Goal: Contribute content: Add original content to the website for others to see

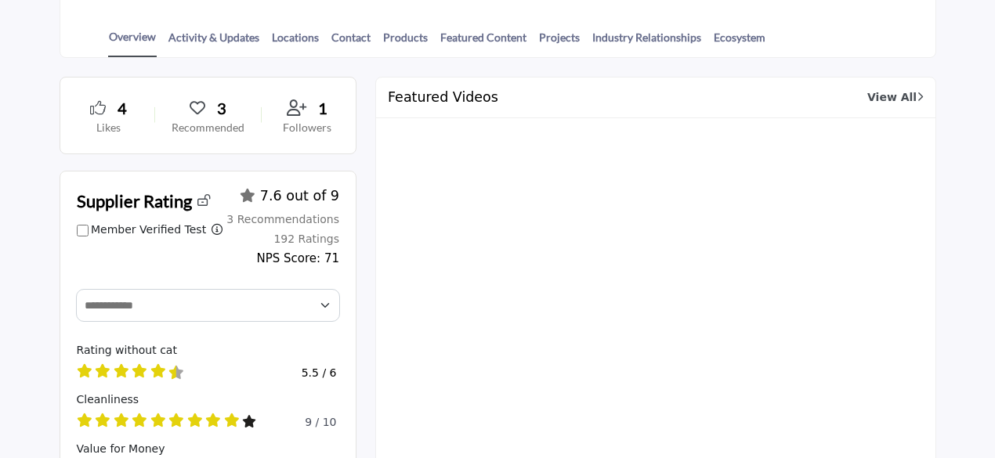
scroll to position [392, 0]
click at [473, 32] on link "Featured Content" at bounding box center [483, 43] width 88 height 27
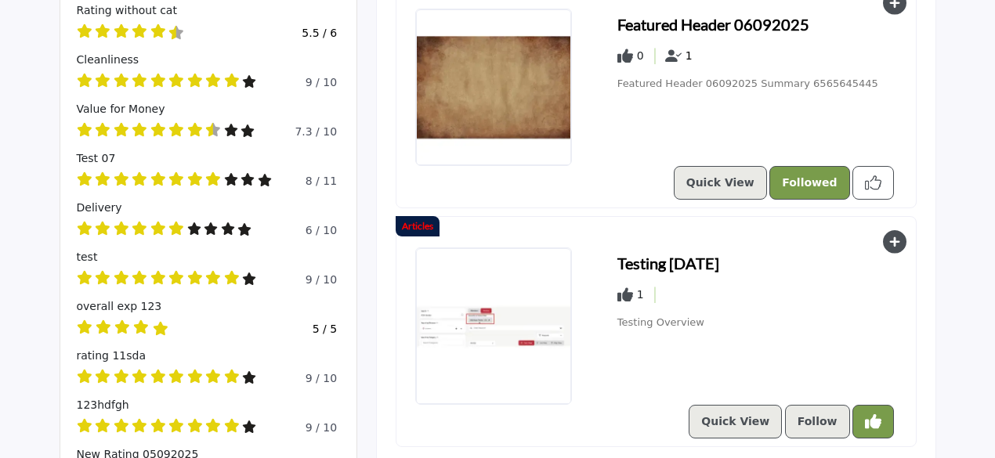
scroll to position [642, 0]
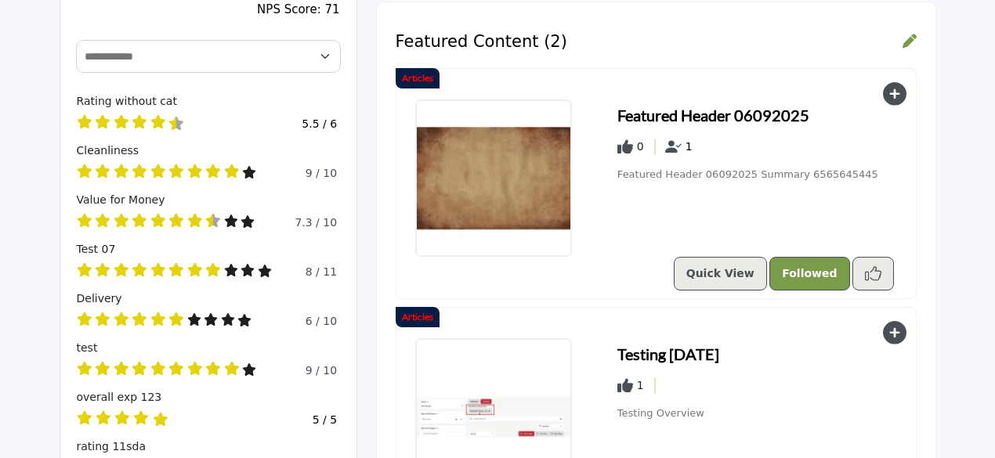
click at [483, 208] on img at bounding box center [493, 178] width 155 height 157
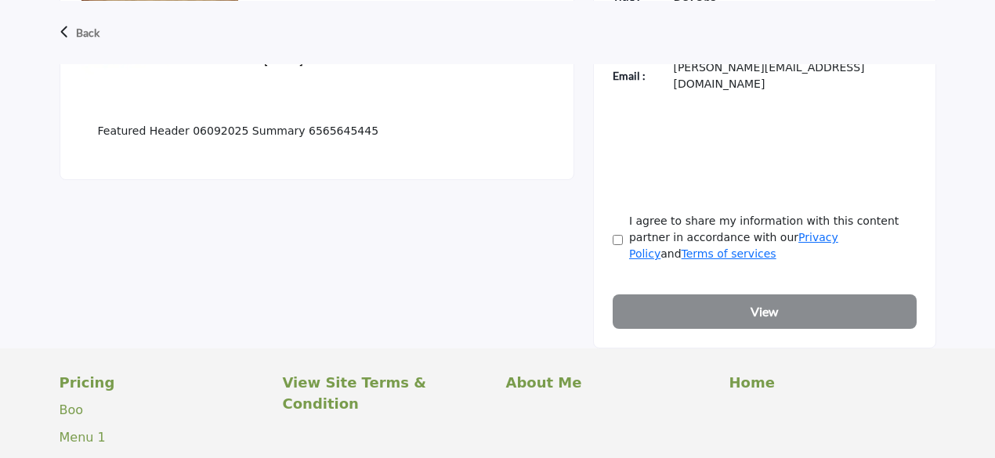
scroll to position [627, 0]
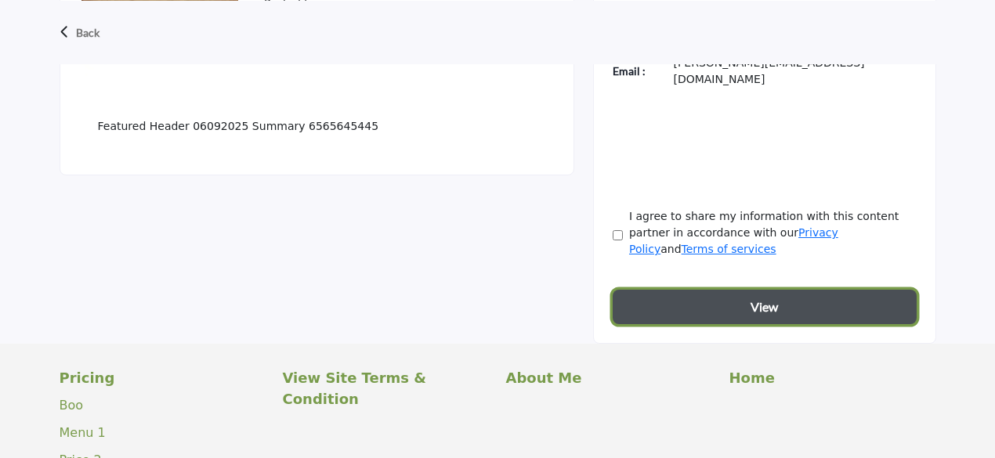
click at [704, 290] on button "View" at bounding box center [765, 307] width 304 height 34
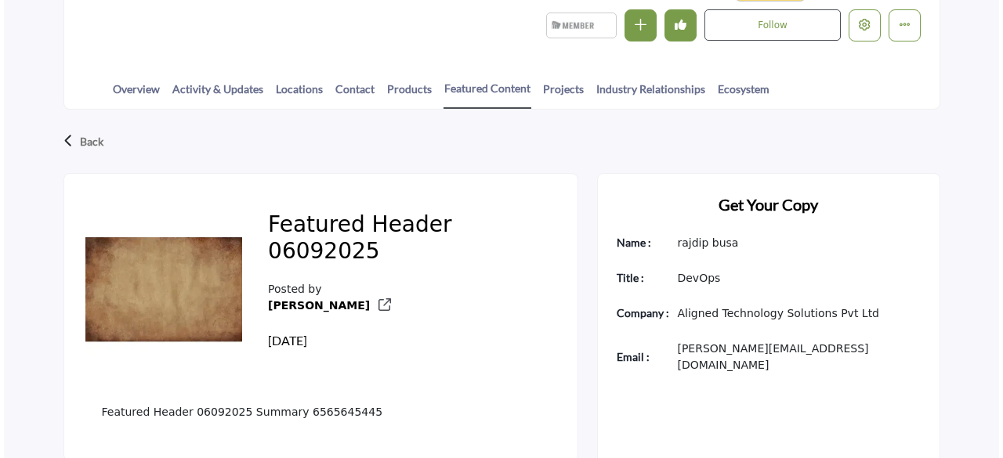
scroll to position [313, 0]
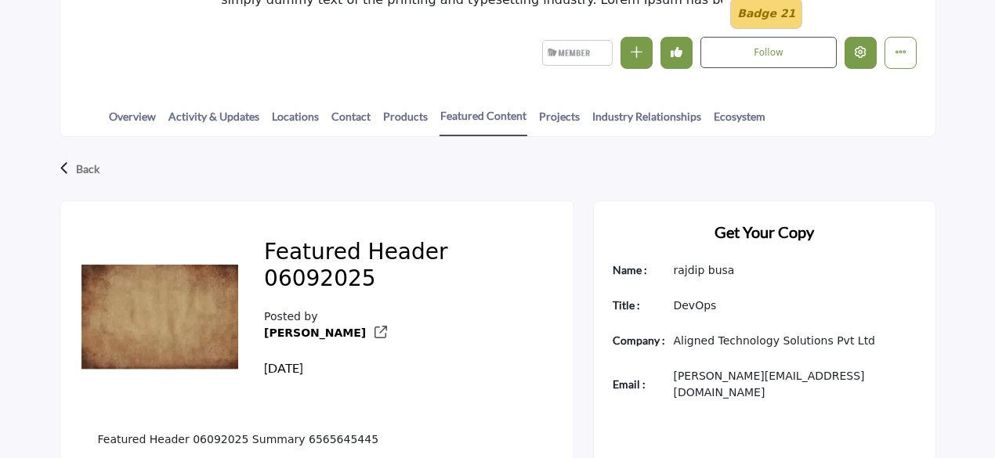
click at [864, 52] on icon "Edit company" at bounding box center [861, 52] width 12 height 12
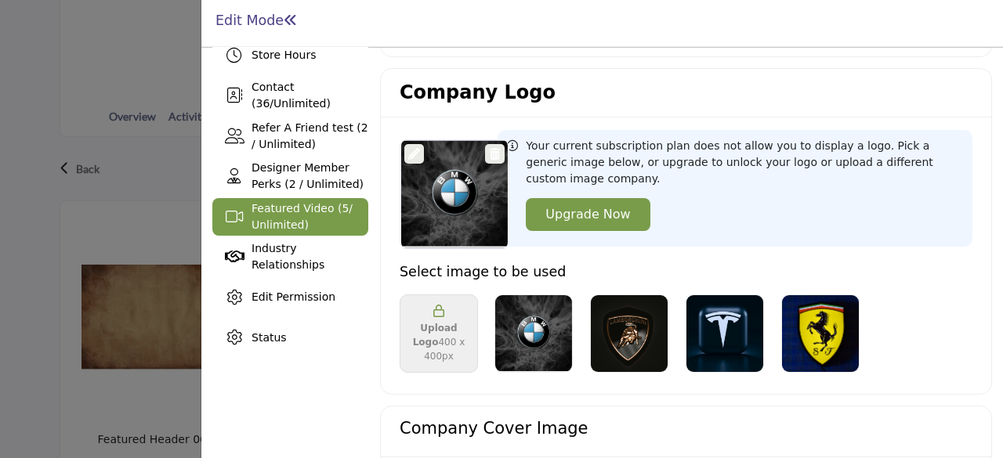
scroll to position [392, 0]
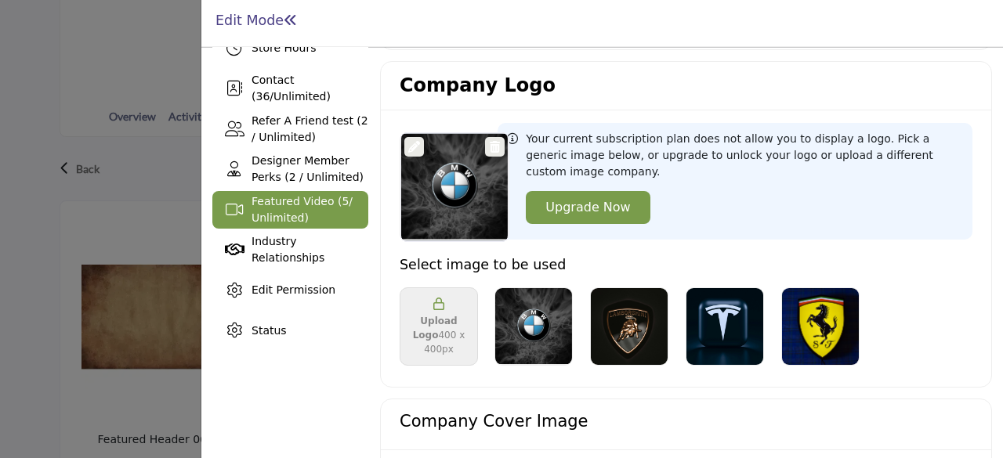
click at [313, 208] on div "Featured Video ( 5 / Unlimited)" at bounding box center [309, 209] width 117 height 33
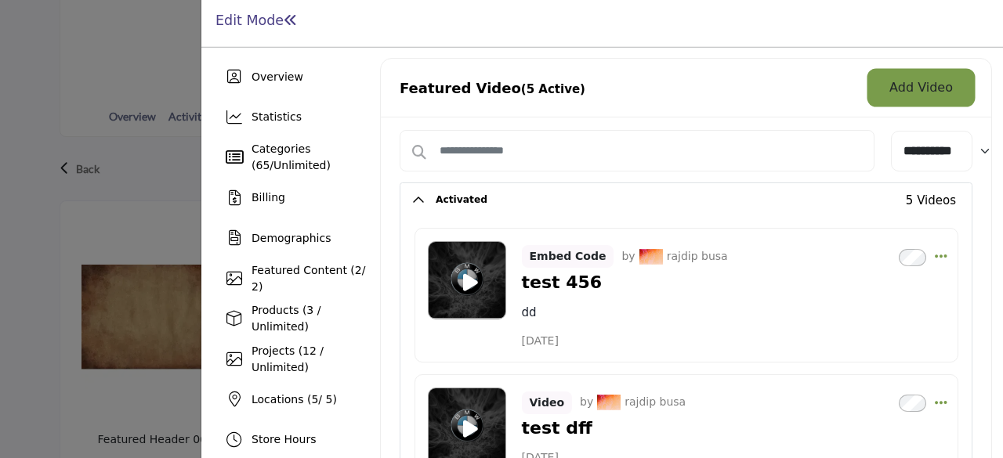
click at [910, 93] on button "Add Video" at bounding box center [920, 87] width 103 height 33
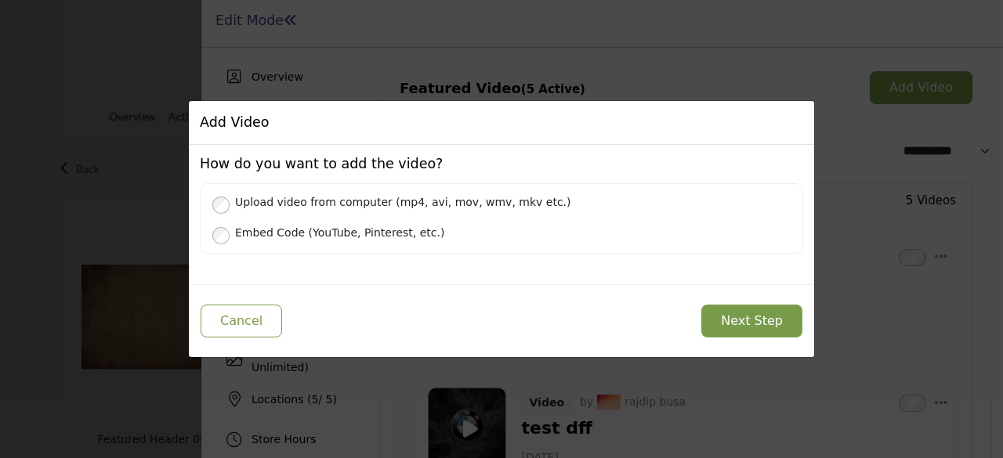
click at [328, 234] on label "Embed Code (YouTube, Pinterest, etc.)" at bounding box center [510, 232] width 562 height 20
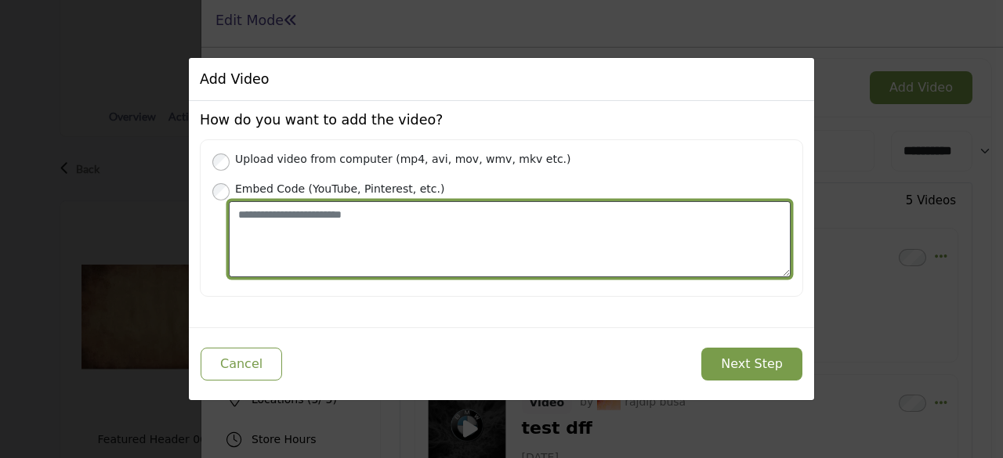
drag, startPoint x: 752, startPoint y: 357, endPoint x: 326, endPoint y: 245, distance: 440.6
click at [326, 245] on textarea "Place your Embed Code here" at bounding box center [510, 239] width 562 height 76
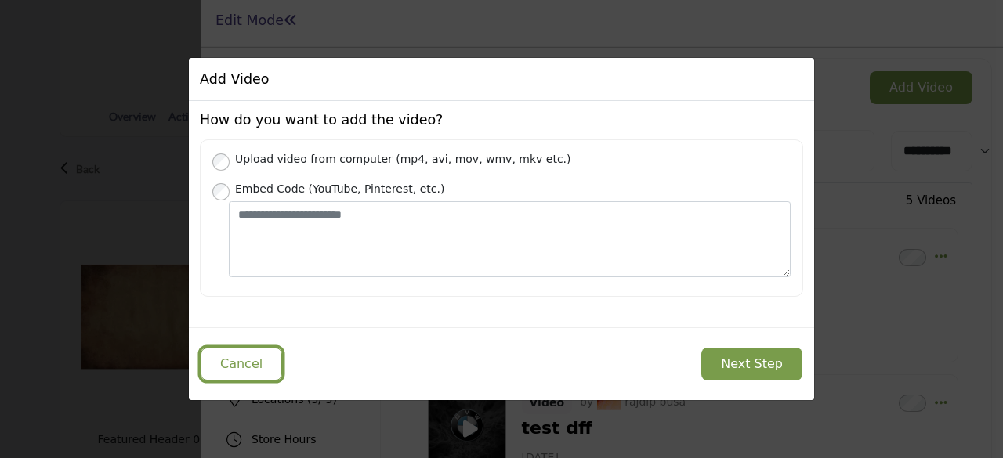
click at [248, 373] on button "Cancel" at bounding box center [241, 364] width 81 height 33
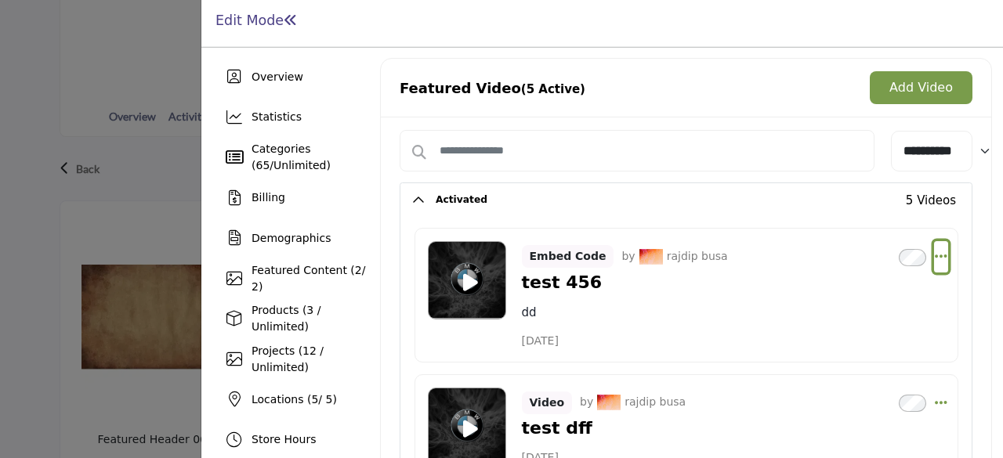
click at [937, 255] on icon "Select Dropdown Options" at bounding box center [941, 256] width 13 height 14
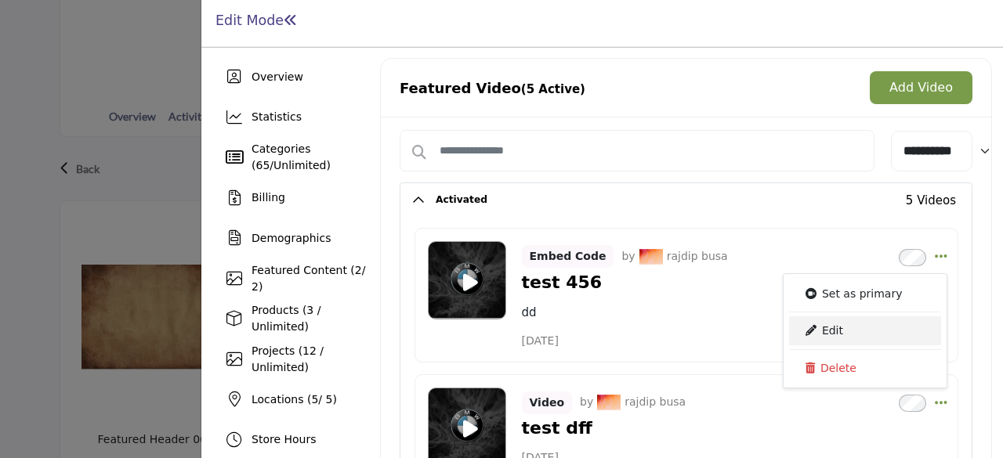
click at [866, 324] on link "Edit" at bounding box center [865, 330] width 152 height 28
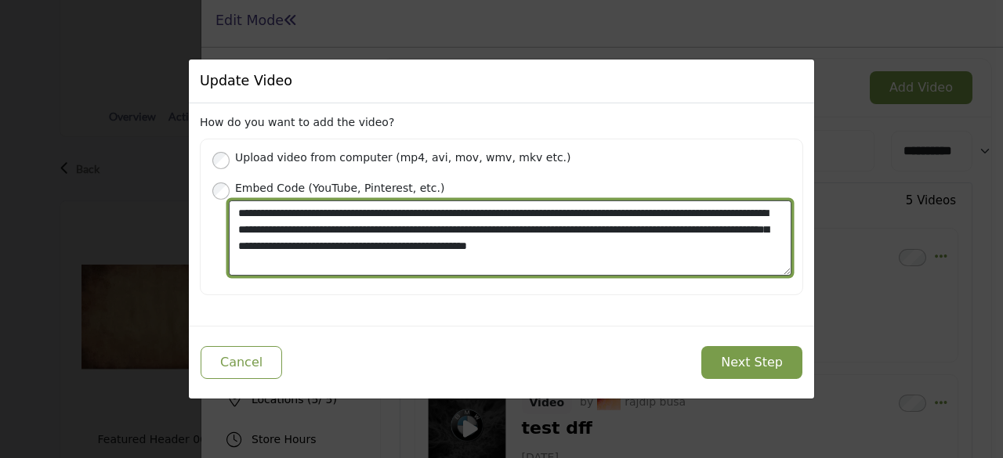
click at [237, 214] on textarea "**********" at bounding box center [510, 238] width 562 height 75
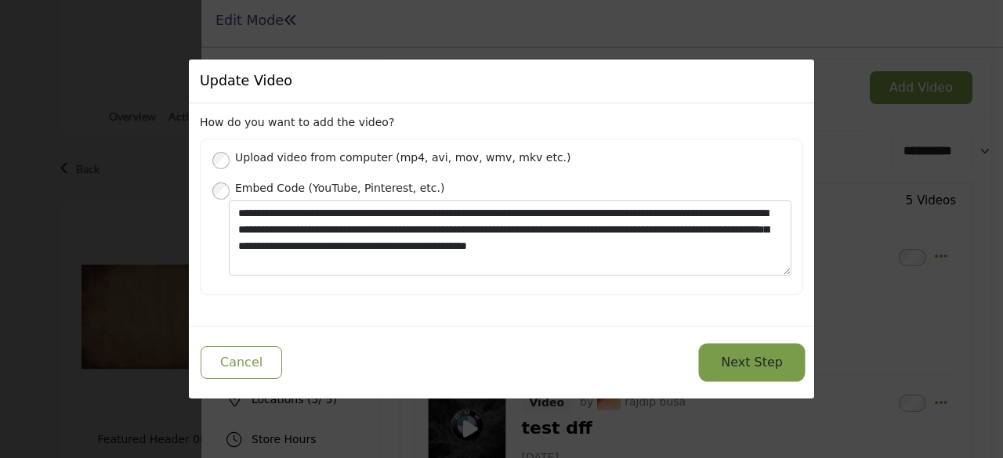
click at [728, 361] on button "Next Step" at bounding box center [751, 362] width 101 height 33
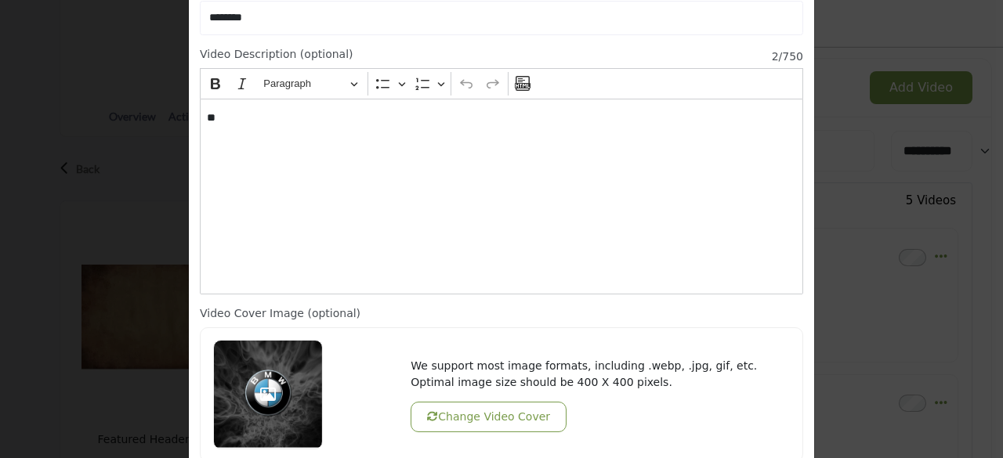
scroll to position [238, 0]
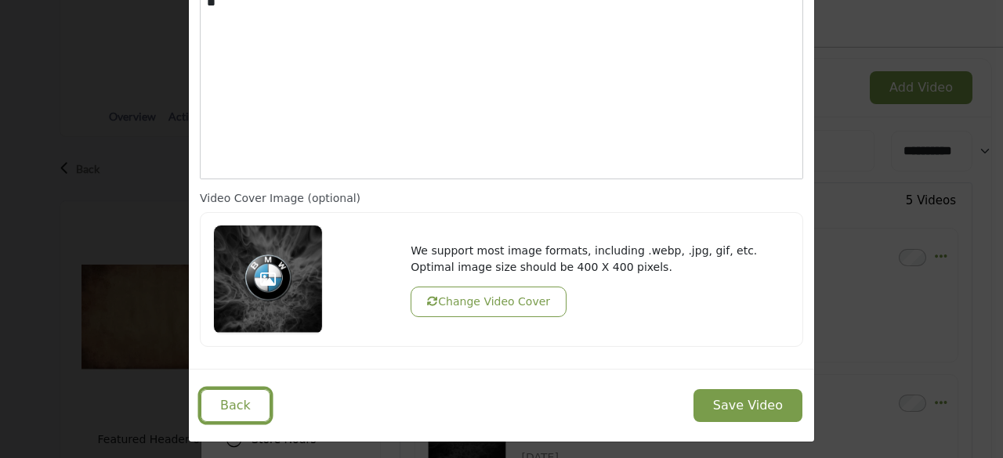
click at [244, 408] on button "Back" at bounding box center [236, 405] width 70 height 33
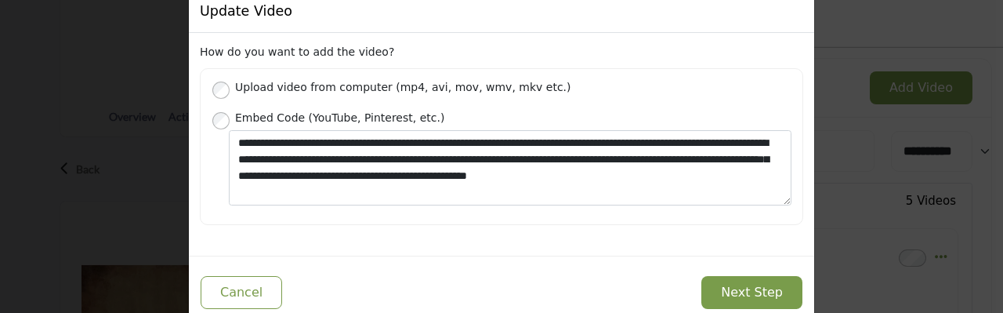
scroll to position [0, 0]
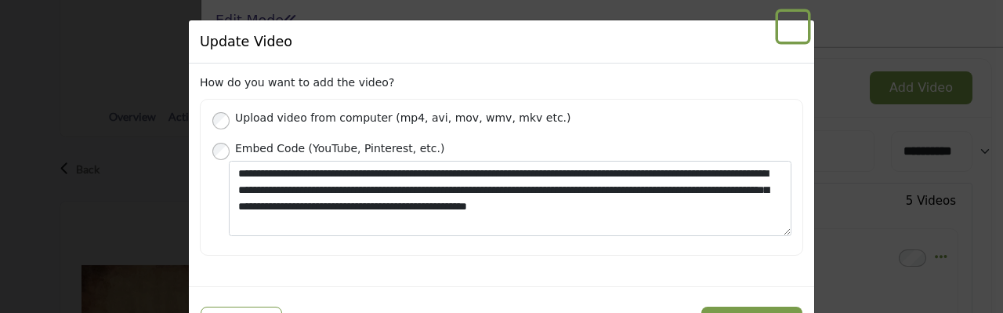
click at [793, 40] on button "Close" at bounding box center [793, 27] width 30 height 30
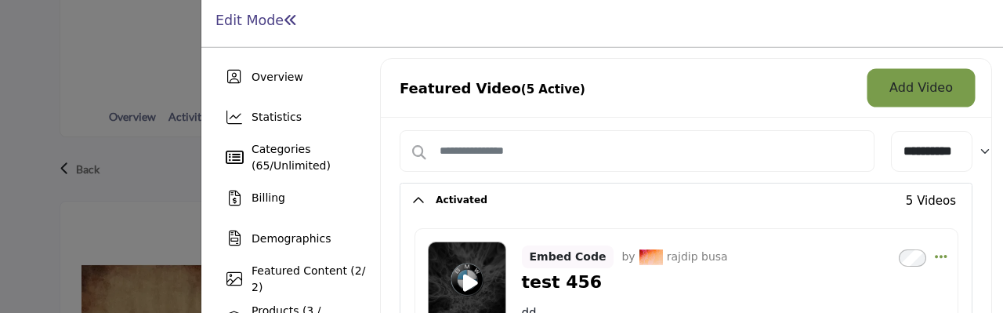
click at [915, 83] on button "Add Video" at bounding box center [920, 87] width 103 height 33
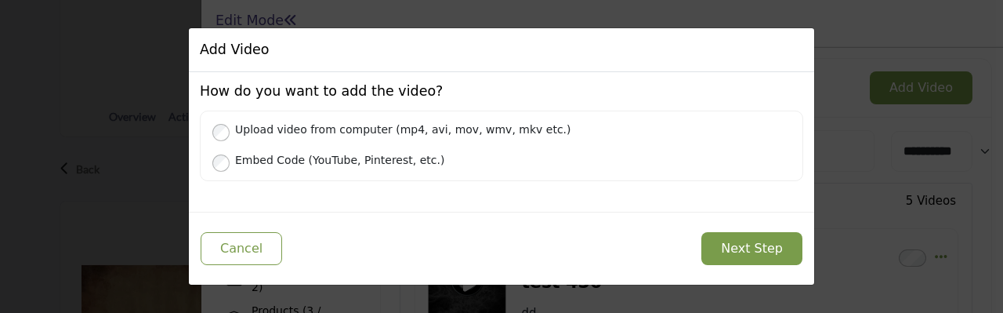
click at [837, 112] on div "Add Video How do you want to add the video? Upload video from computer (mp4, av…" at bounding box center [501, 156] width 1003 height 313
click at [242, 255] on button "Cancel" at bounding box center [241, 248] width 81 height 33
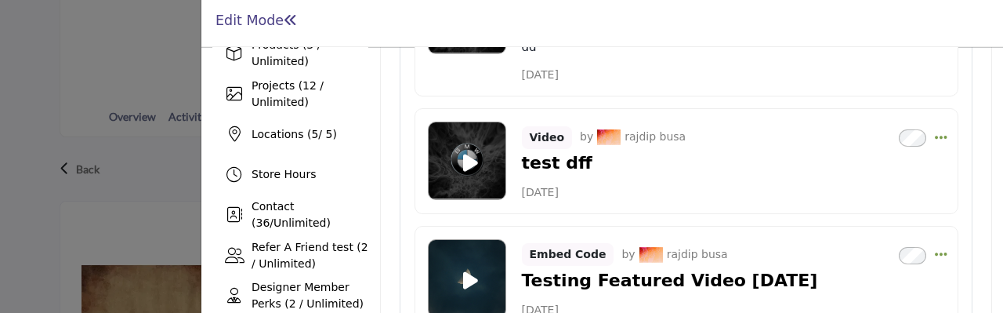
scroll to position [313, 0]
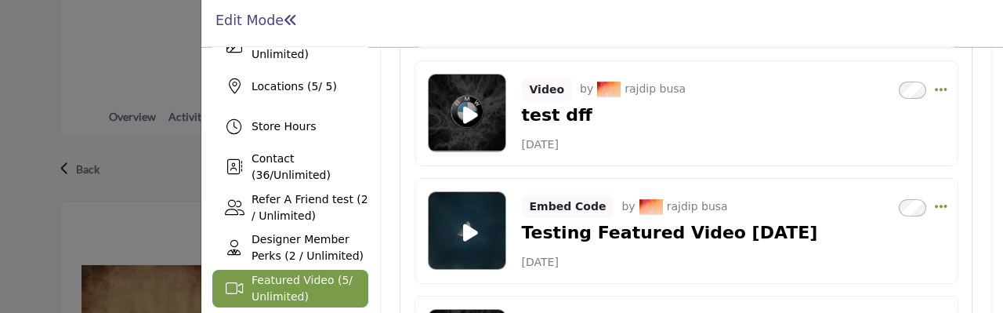
click at [927, 200] on div "Set as primary" at bounding box center [922, 206] width 49 height 31
click at [936, 202] on icon "Select Dropdown Options" at bounding box center [941, 206] width 13 height 14
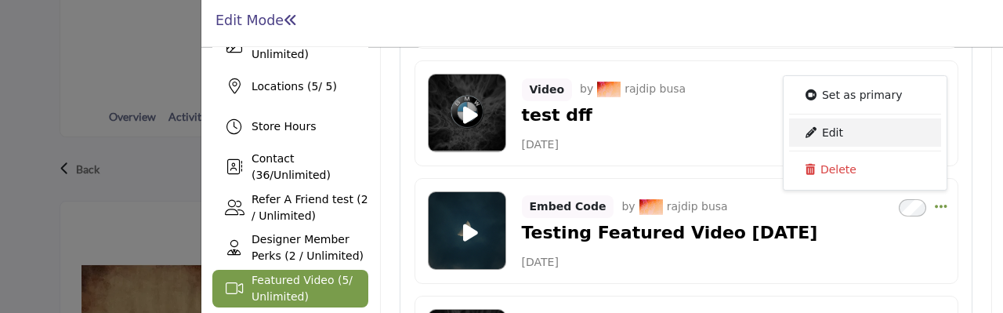
click at [846, 129] on link "Edit" at bounding box center [865, 132] width 152 height 28
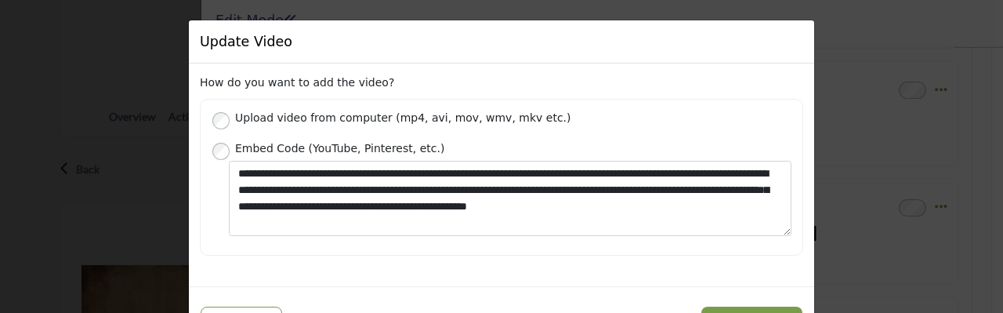
scroll to position [63, 0]
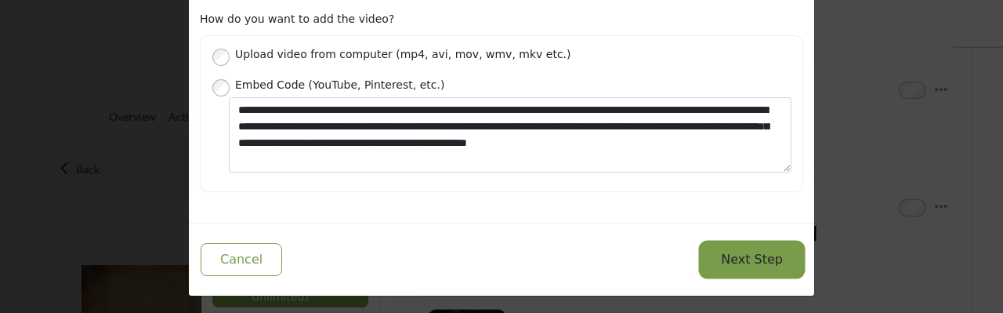
click at [739, 255] on button "Next Step" at bounding box center [751, 259] width 101 height 33
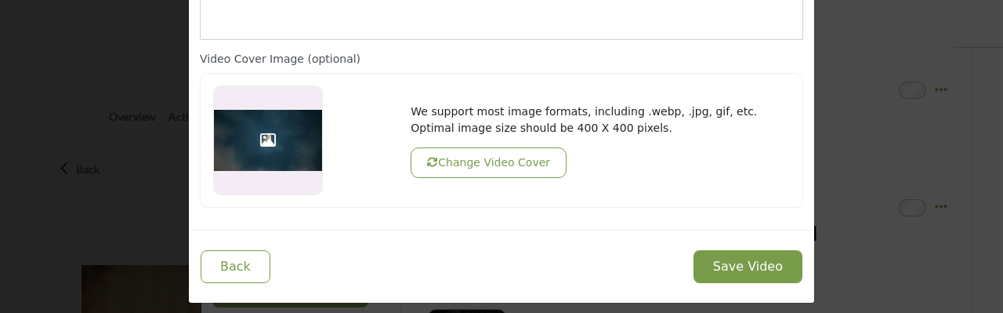
scroll to position [384, 0]
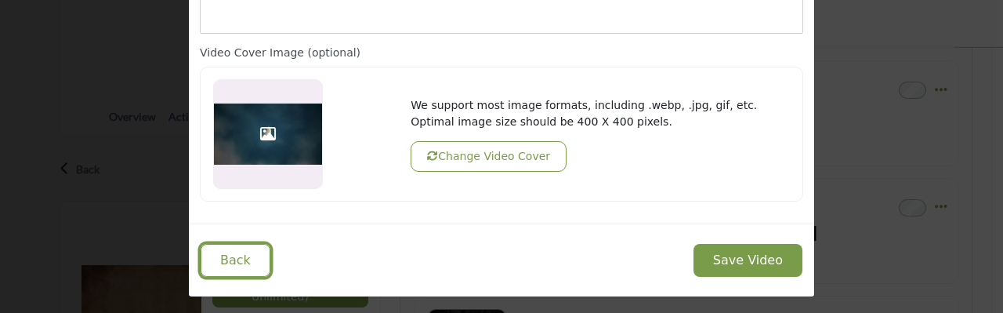
click at [230, 258] on button "Back" at bounding box center [236, 260] width 70 height 33
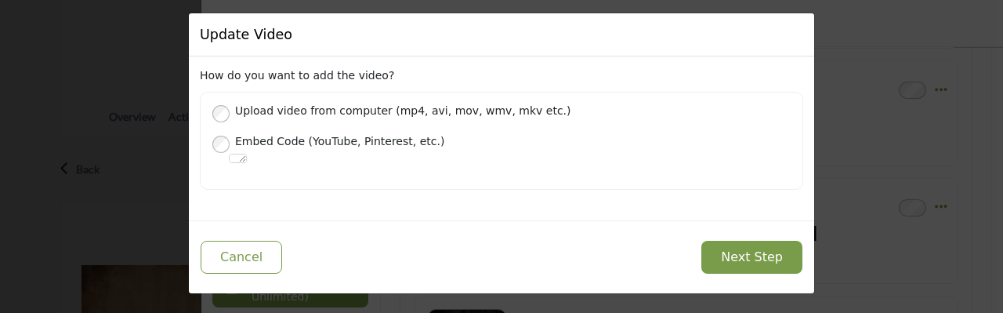
scroll to position [63, 0]
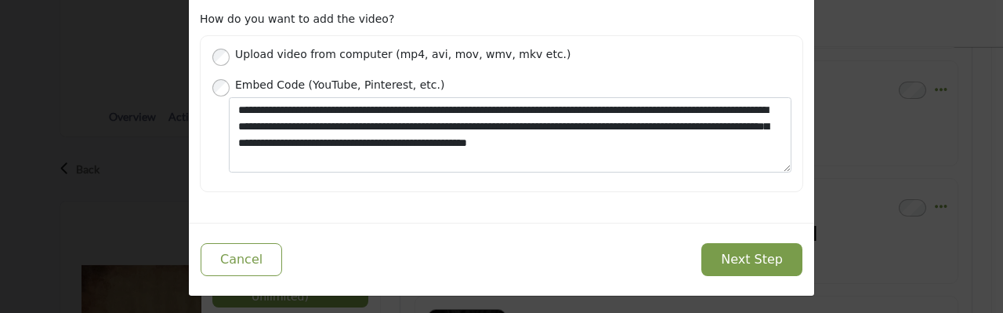
drag, startPoint x: 230, startPoint y: 80, endPoint x: 432, endPoint y: 78, distance: 201.3
click at [432, 78] on label "Embed Code (YouTube, Pinterest, etc.)" at bounding box center [510, 84] width 562 height 20
copy label "Embed Code (YouTube, Pinterest, etc.)"
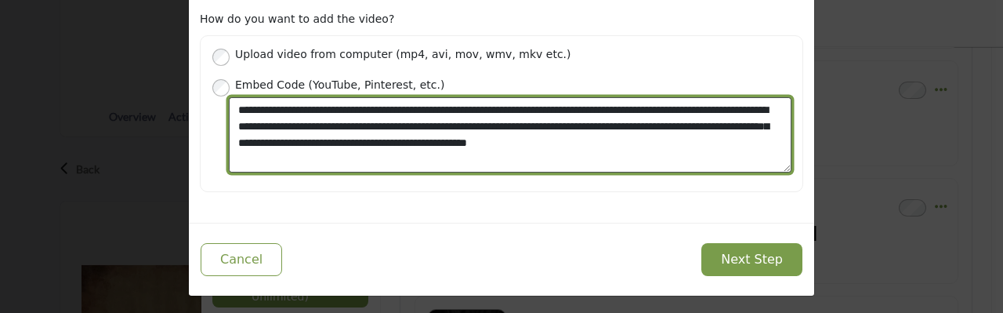
drag, startPoint x: 233, startPoint y: 107, endPoint x: 273, endPoint y: 106, distance: 39.2
click at [273, 106] on textarea "**********" at bounding box center [510, 134] width 562 height 75
